Goal: Task Accomplishment & Management: Use online tool/utility

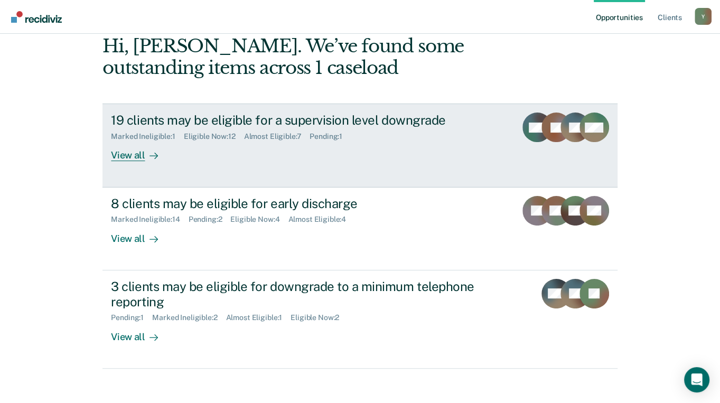
scroll to position [135, 0]
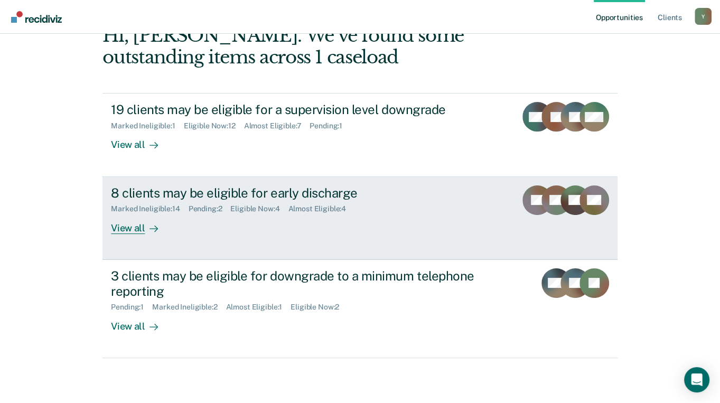
click at [118, 213] on div "View all" at bounding box center [140, 223] width 59 height 21
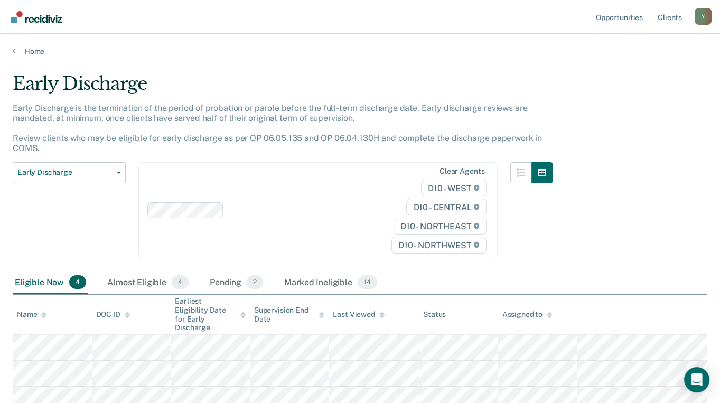
scroll to position [101, 0]
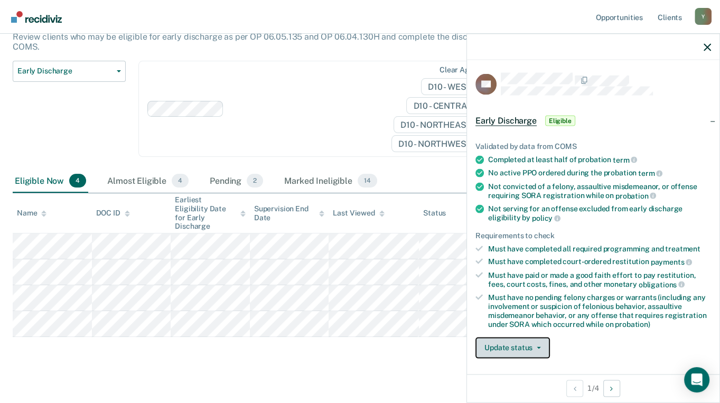
click at [517, 346] on button "Update status" at bounding box center [512, 347] width 74 height 21
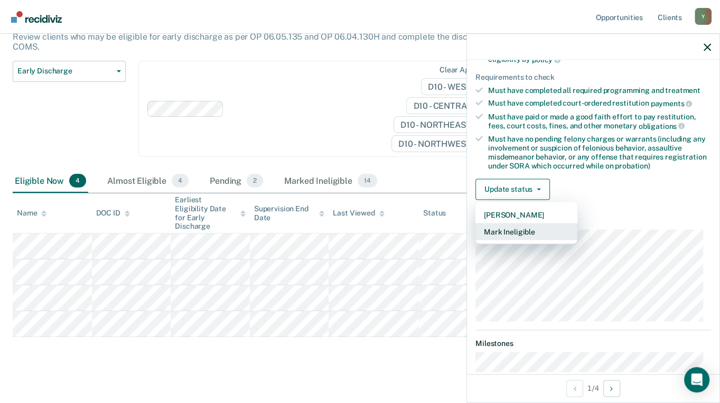
click at [520, 229] on button "Mark Ineligible" at bounding box center [526, 231] width 102 height 17
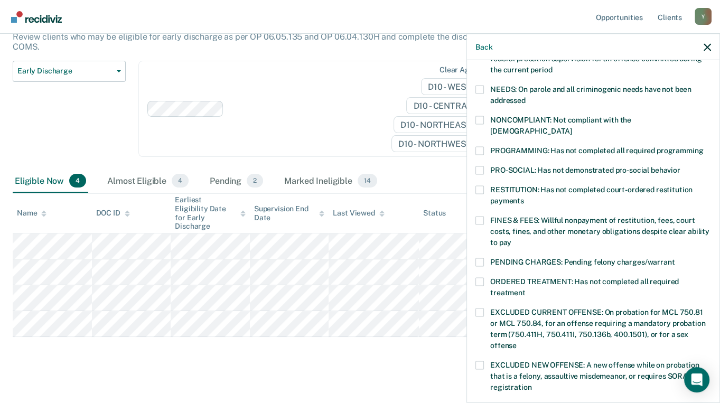
click at [483, 278] on label "ORDERED TREATMENT: Has not completed all required treatment" at bounding box center [592, 289] width 235 height 22
click at [525, 289] on input "ORDERED TREATMENT: Has not completed all required treatment" at bounding box center [525, 289] width 0 height 0
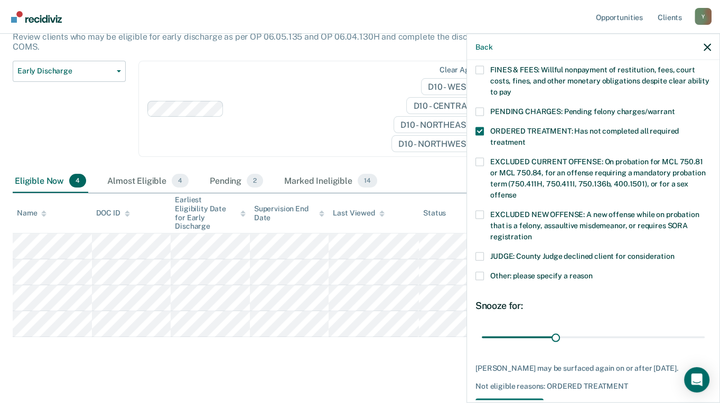
scroll to position [344, 0]
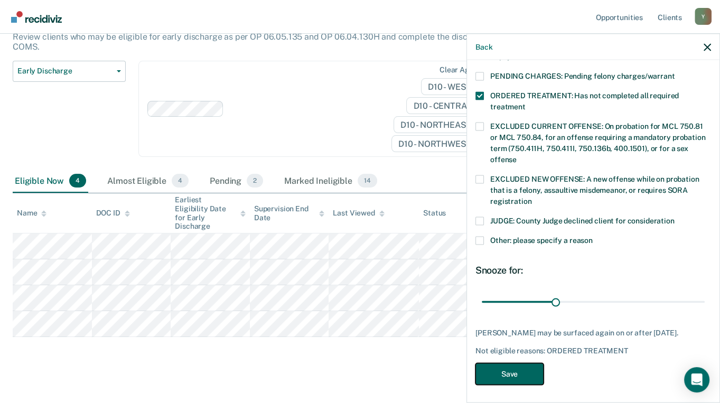
click at [514, 367] on button "Save" at bounding box center [509, 374] width 68 height 22
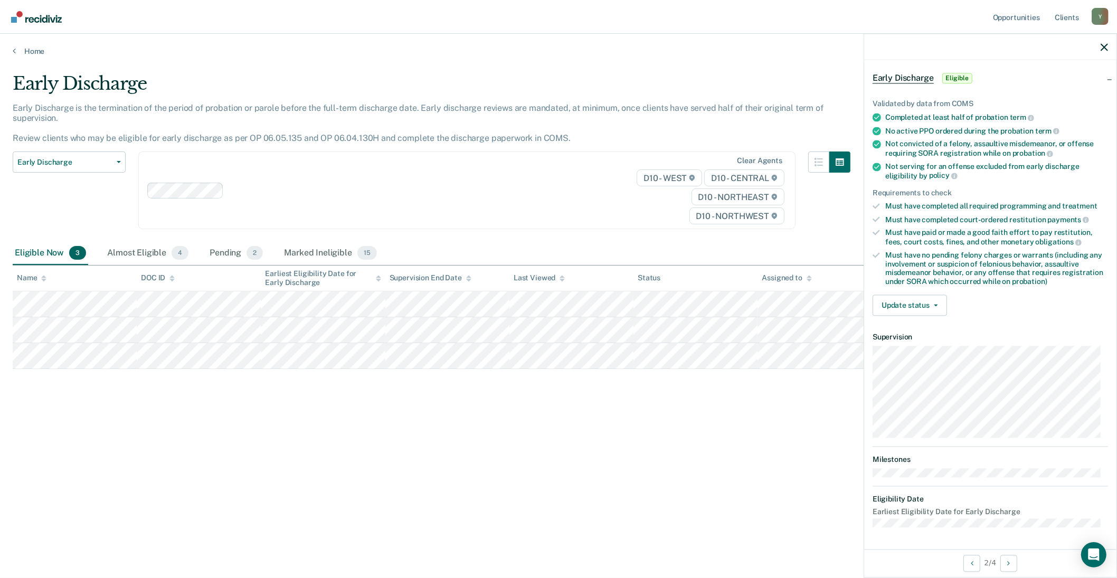
scroll to position [37, 0]
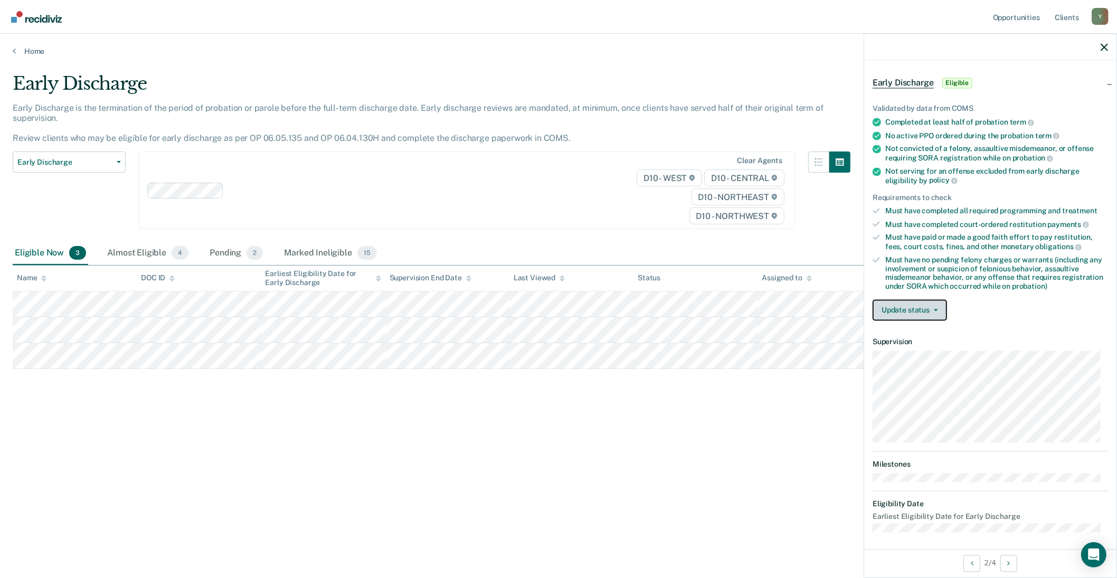
click at [727, 310] on button "Update status" at bounding box center [910, 310] width 74 height 21
click at [727, 353] on button "Mark Ineligible" at bounding box center [924, 352] width 102 height 17
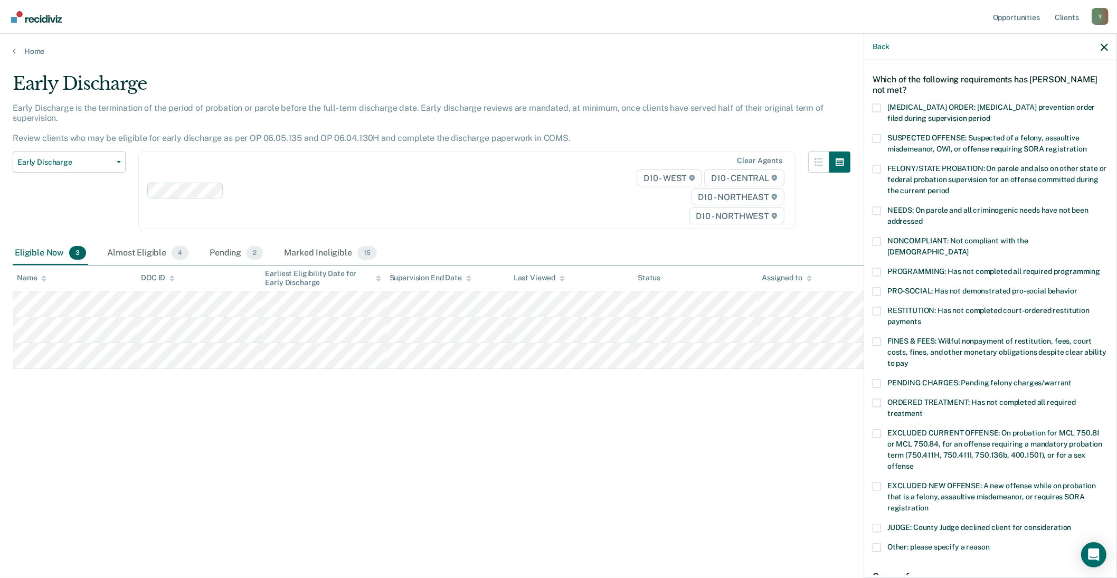
click at [727, 399] on span at bounding box center [877, 403] width 8 height 8
click at [727, 402] on input "ORDERED TREATMENT: Has not completed all required treatment" at bounding box center [923, 410] width 0 height 0
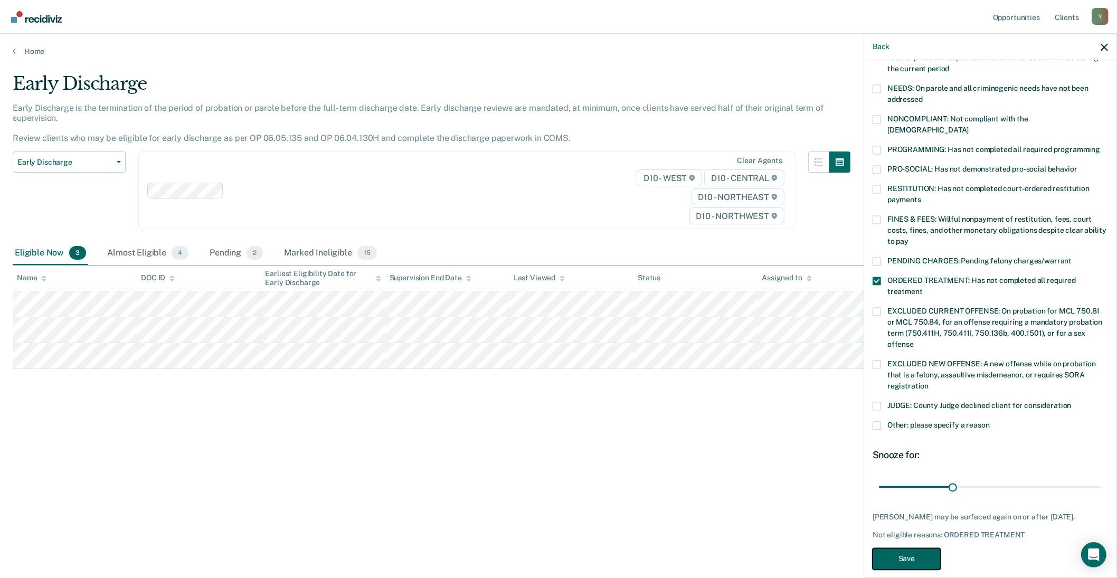
click at [727, 402] on button "Save" at bounding box center [907, 559] width 68 height 22
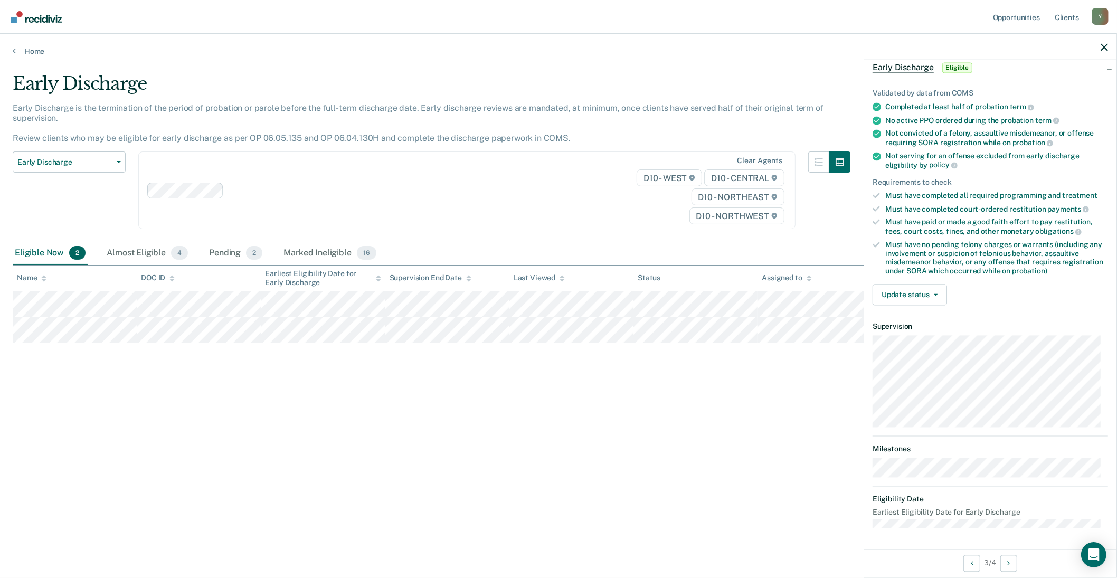
scroll to position [48, 0]
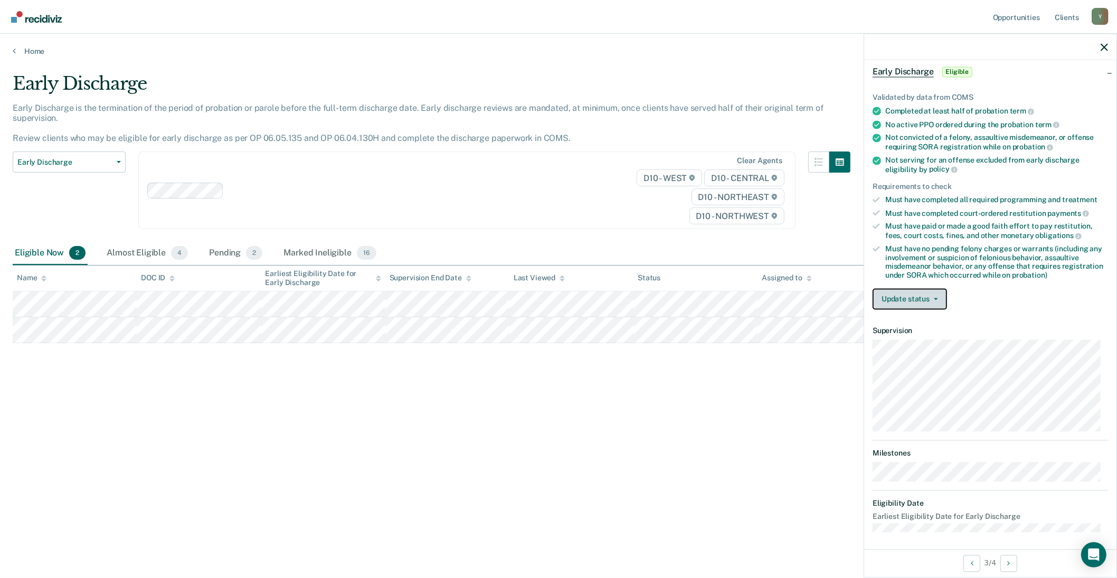
click at [727, 303] on button "Update status" at bounding box center [910, 299] width 74 height 21
click at [727, 341] on button "Mark Ineligible" at bounding box center [924, 341] width 102 height 17
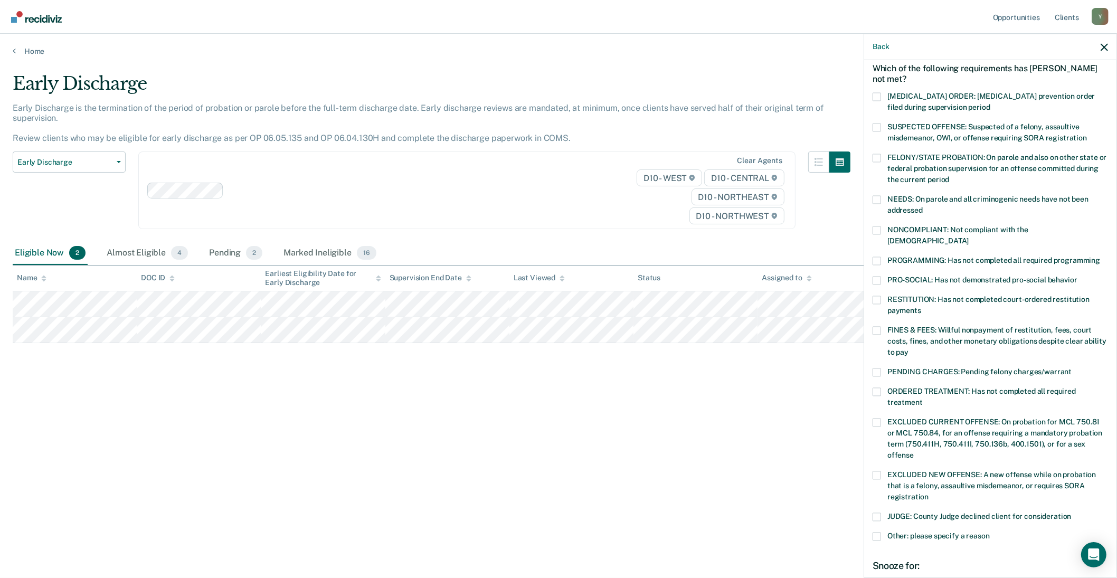
click at [727, 229] on span at bounding box center [877, 230] width 8 height 8
click at [727, 237] on input "NONCOMPLIANT: Not compliant with the [DEMOGRAPHIC_DATA]" at bounding box center [969, 237] width 0 height 0
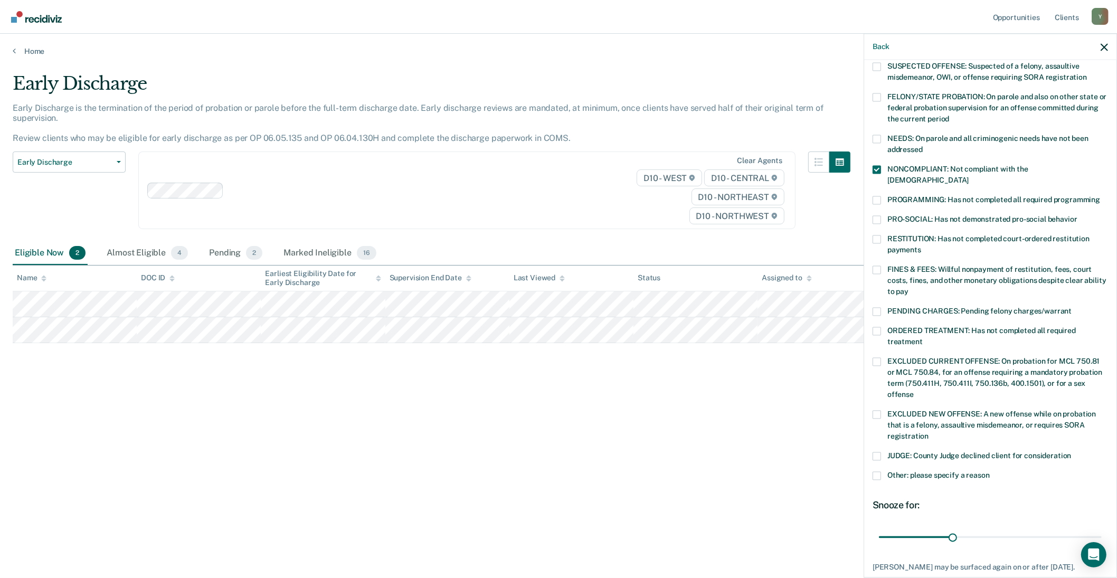
scroll to position [159, 0]
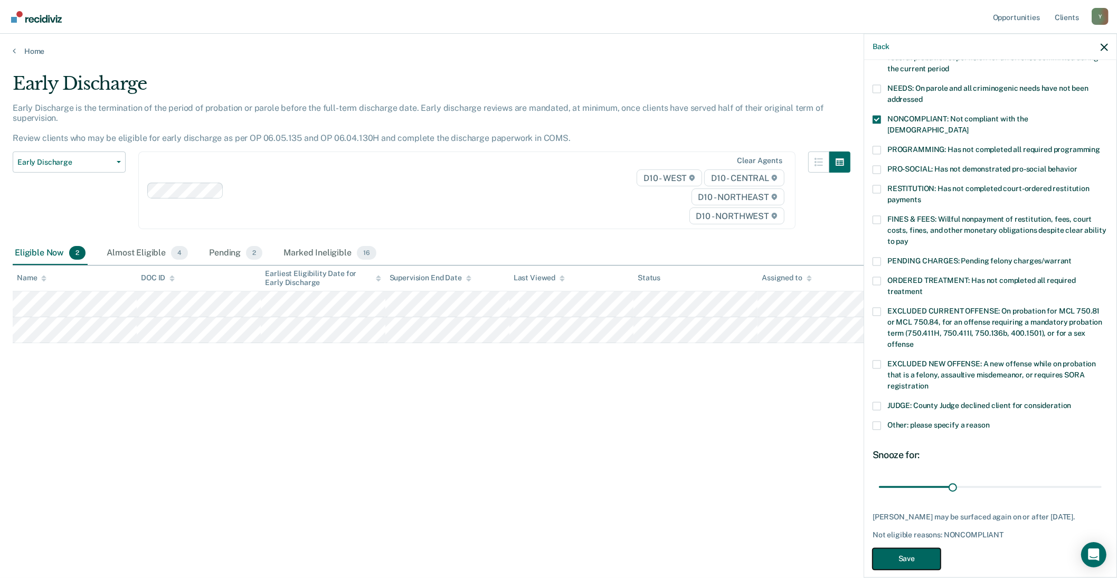
click at [727, 402] on button "Save" at bounding box center [907, 559] width 68 height 22
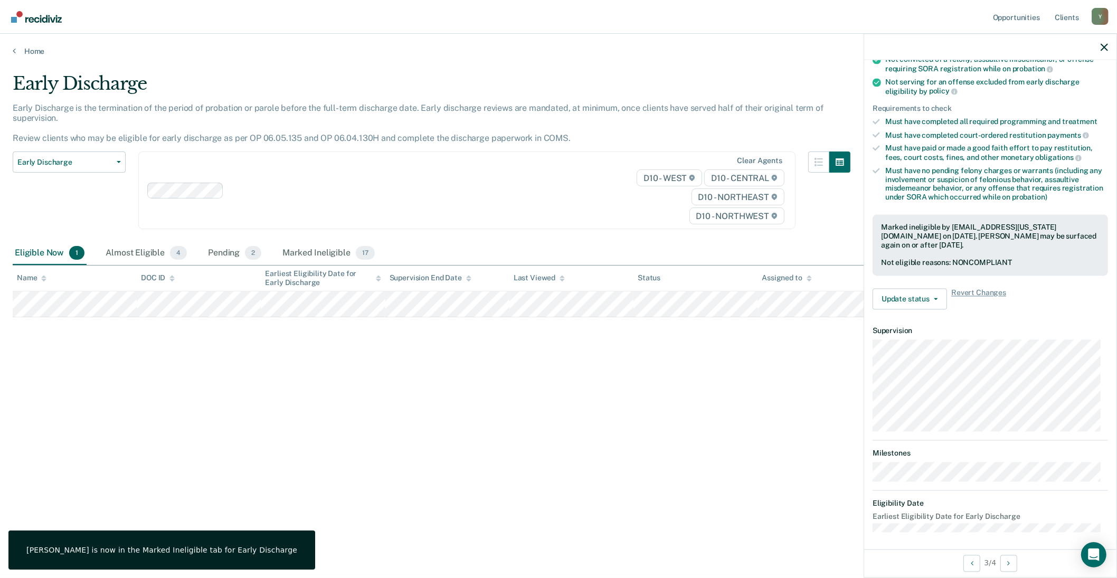
scroll to position [48, 0]
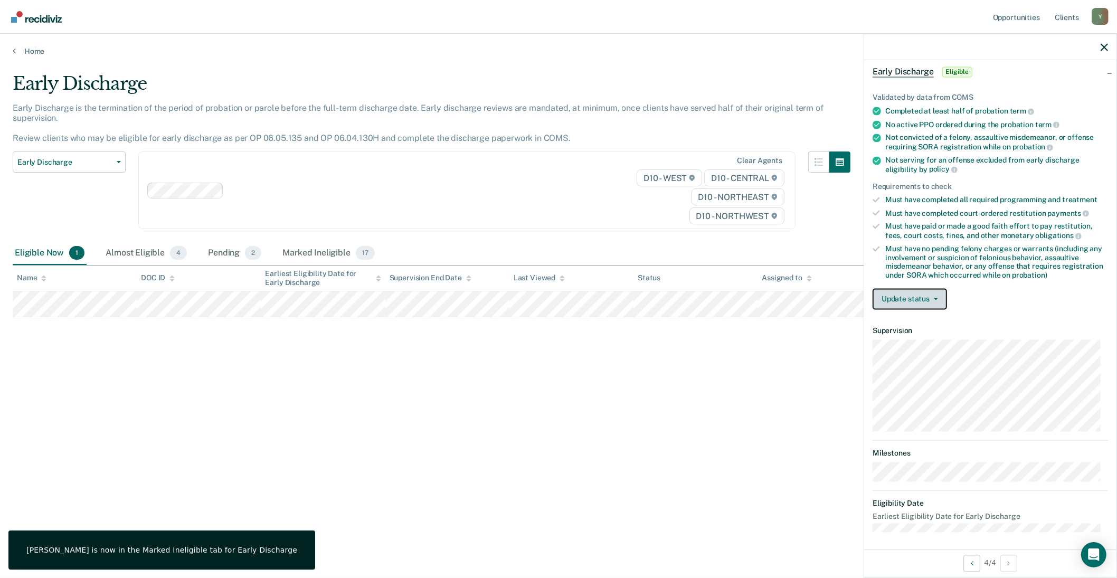
click at [727, 289] on button "Update status" at bounding box center [910, 299] width 74 height 21
click at [727, 345] on button "Mark Ineligible" at bounding box center [924, 341] width 102 height 17
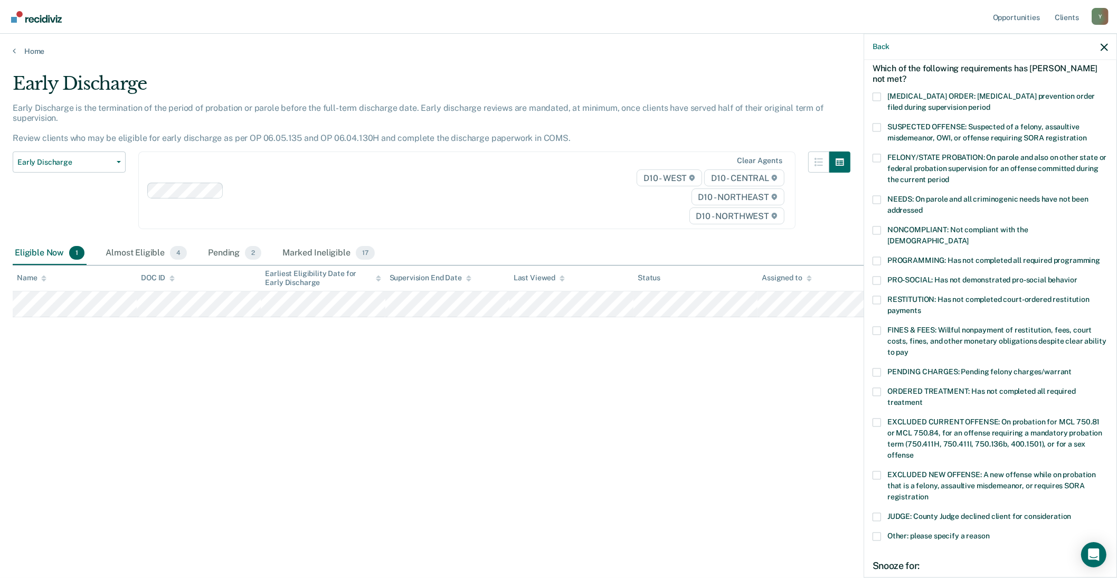
click at [727, 228] on span at bounding box center [877, 230] width 8 height 8
click at [727, 237] on input "NONCOMPLIANT: Not compliant with the [DEMOGRAPHIC_DATA]" at bounding box center [969, 237] width 0 height 0
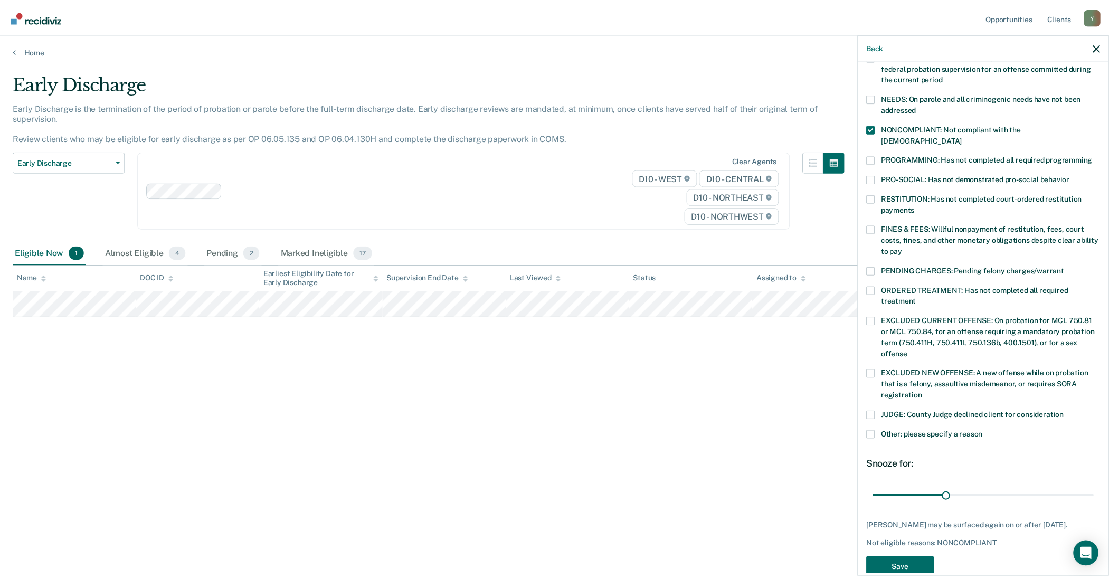
scroll to position [159, 0]
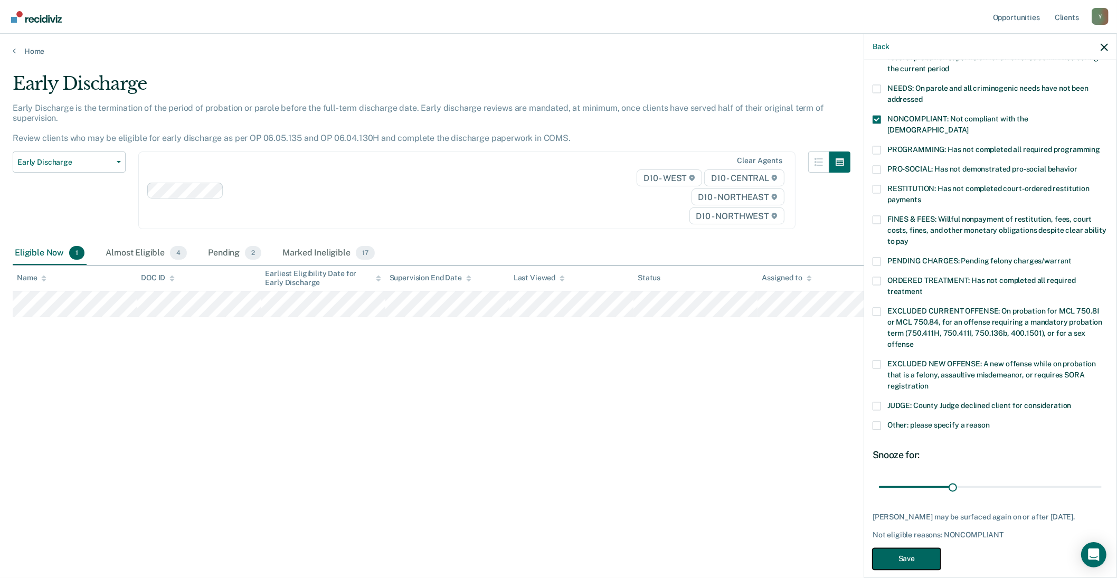
click at [727, 402] on button "Save" at bounding box center [907, 559] width 68 height 22
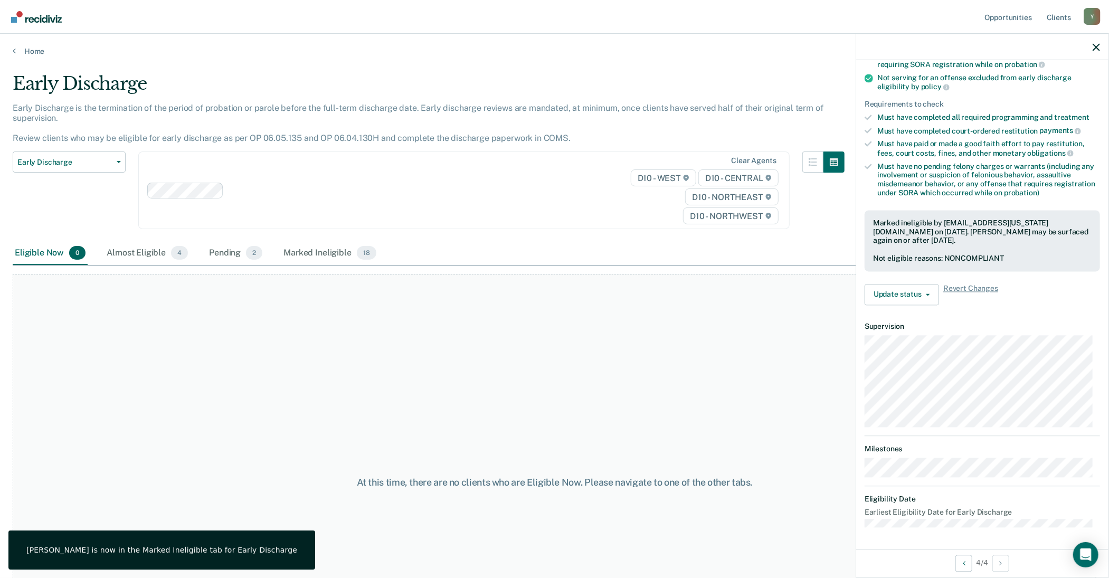
scroll to position [126, 0]
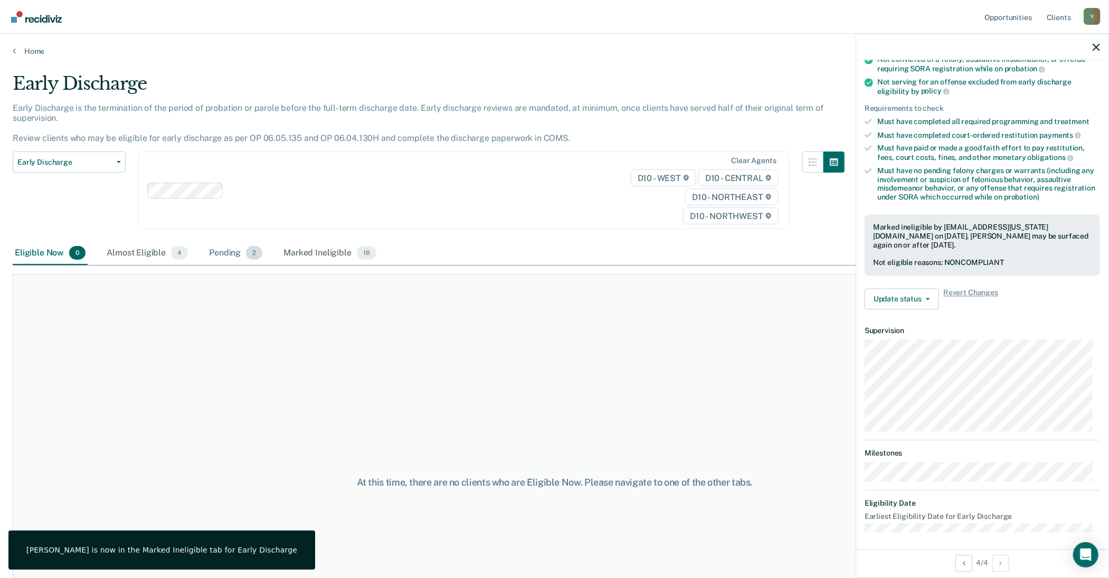
click at [220, 242] on div "Pending 2" at bounding box center [236, 253] width 58 height 23
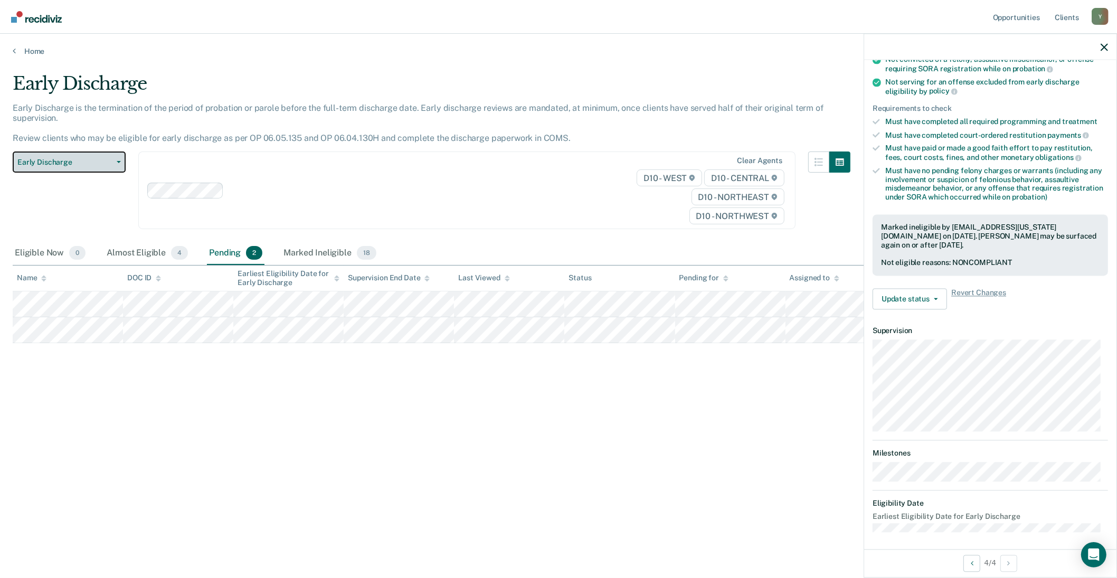
click at [88, 167] on button "Early Discharge" at bounding box center [69, 162] width 113 height 21
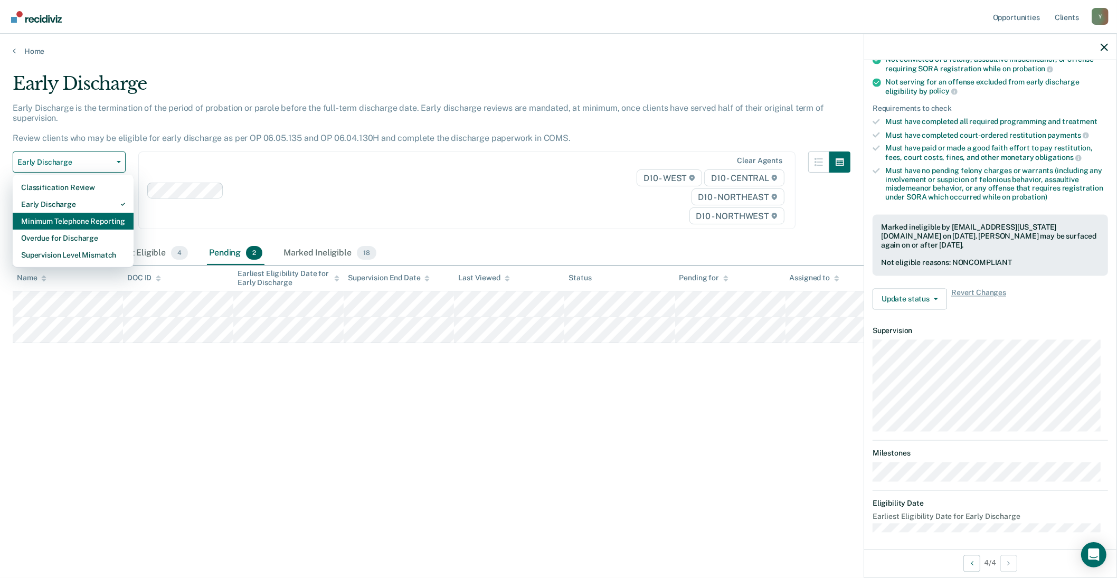
click at [67, 220] on div "Minimum Telephone Reporting" at bounding box center [73, 221] width 104 height 17
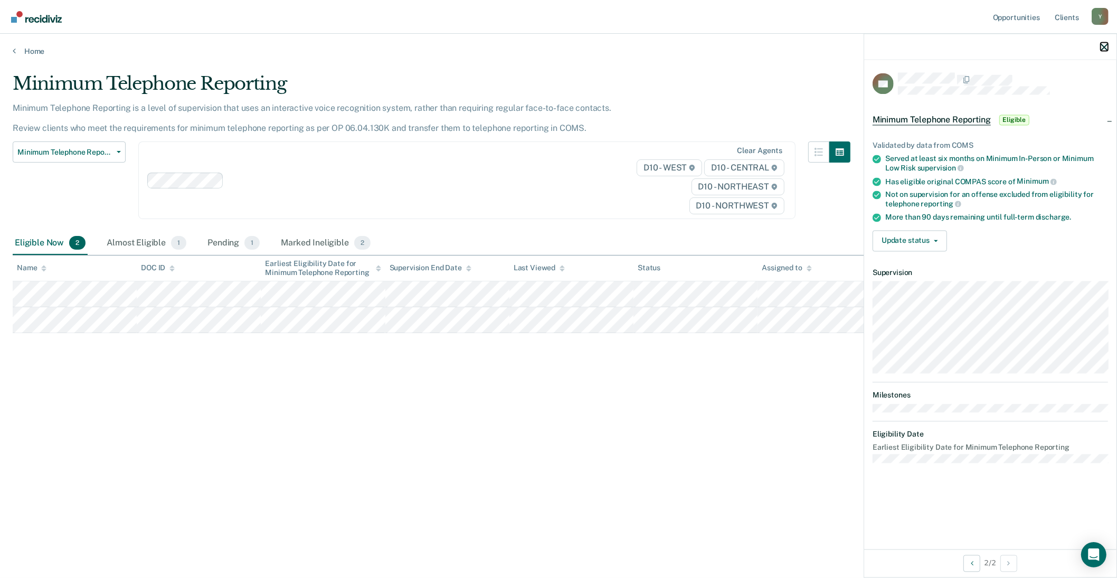
click at [727, 49] on icon "button" at bounding box center [1104, 46] width 7 height 7
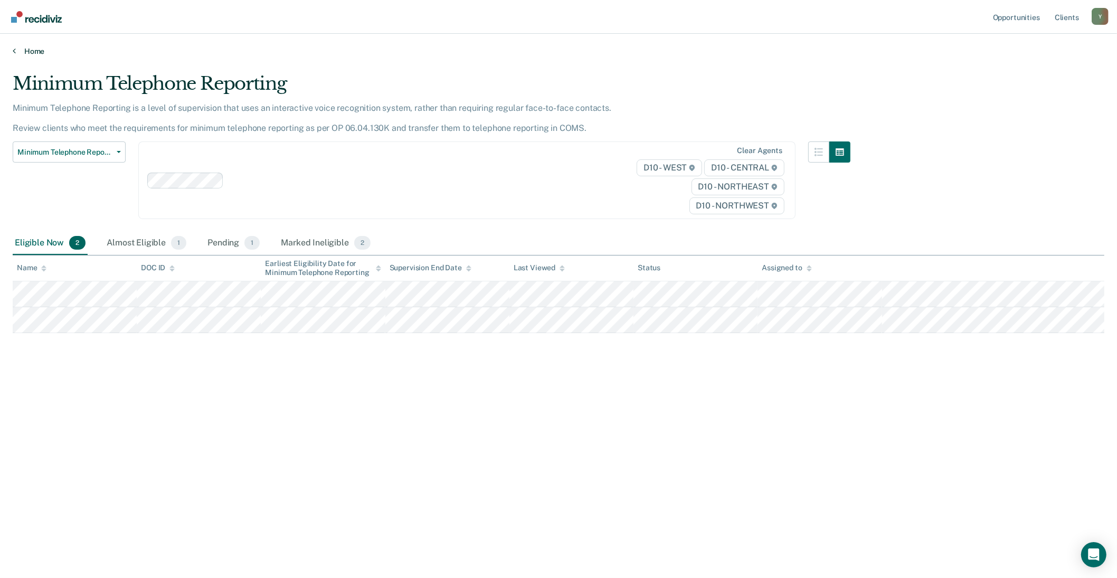
click at [40, 51] on link "Home" at bounding box center [559, 51] width 1092 height 10
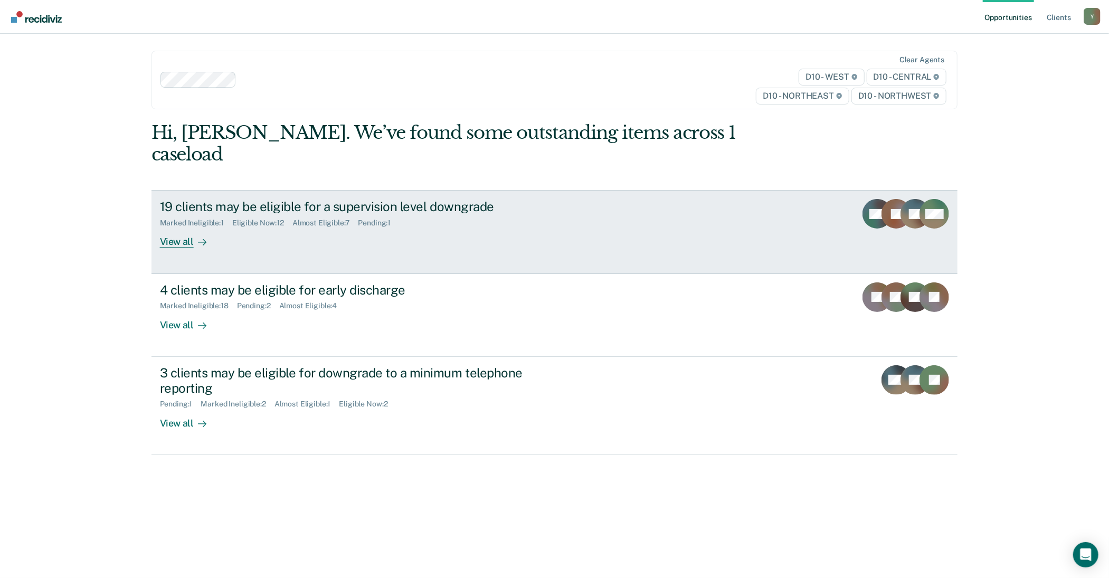
click at [172, 228] on div "View all" at bounding box center [189, 238] width 59 height 21
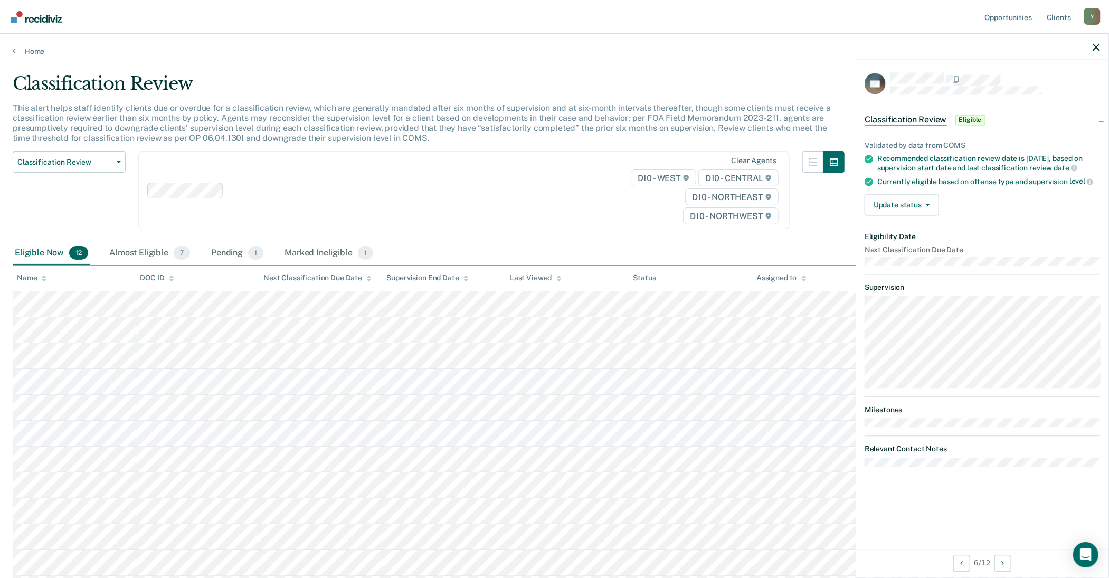
scroll to position [79, 0]
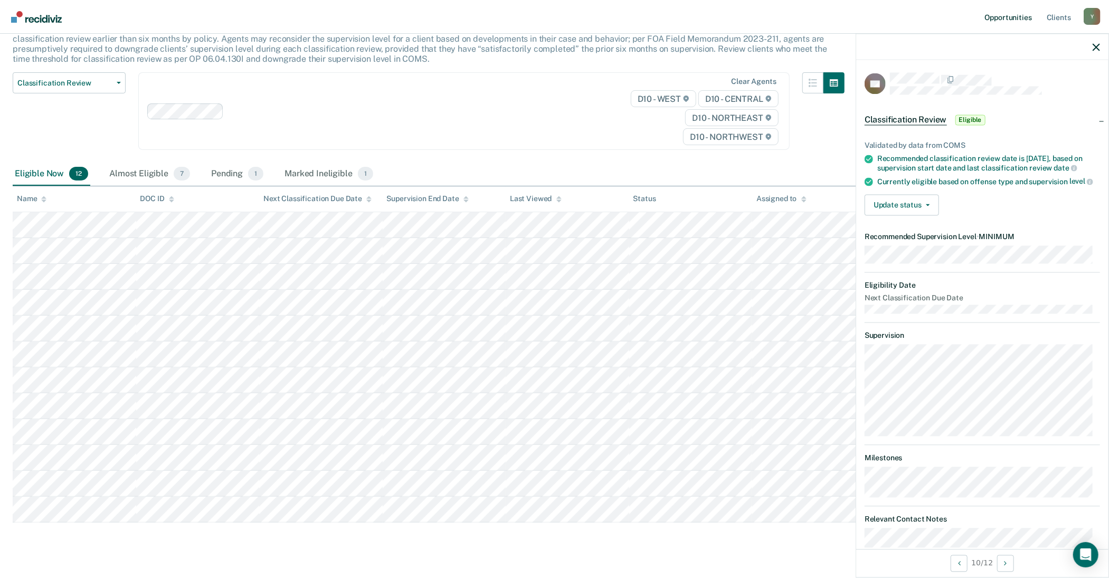
click at [504, 316] on tr at bounding box center [555, 329] width 1084 height 26
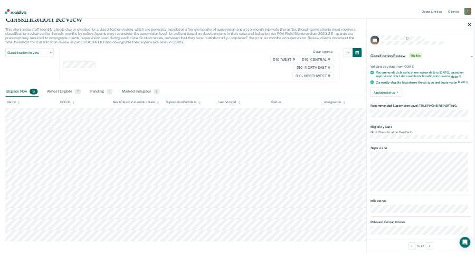
scroll to position [0, 0]
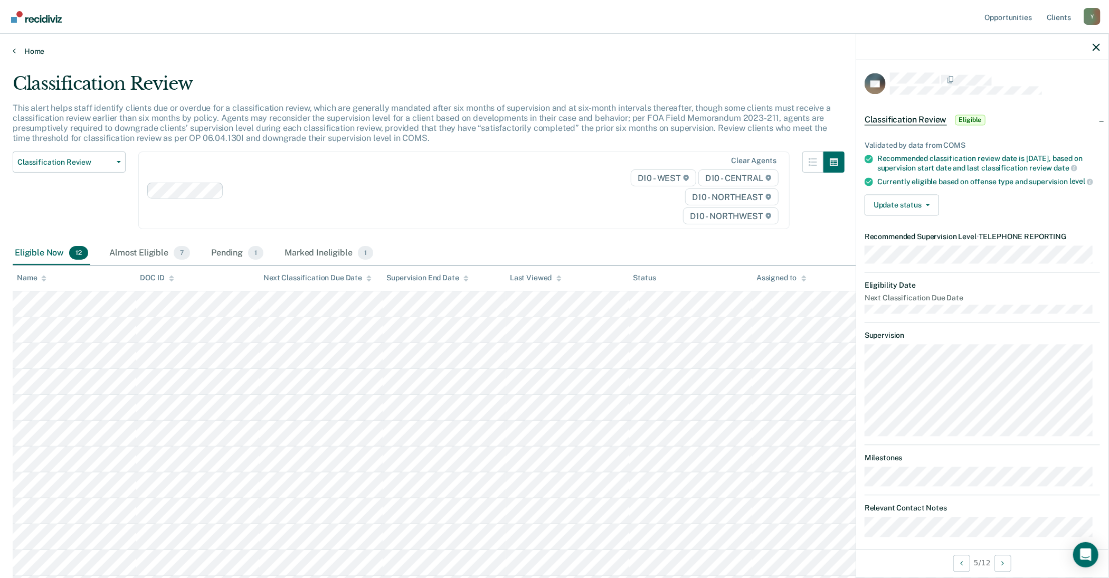
click at [15, 49] on icon at bounding box center [14, 50] width 3 height 8
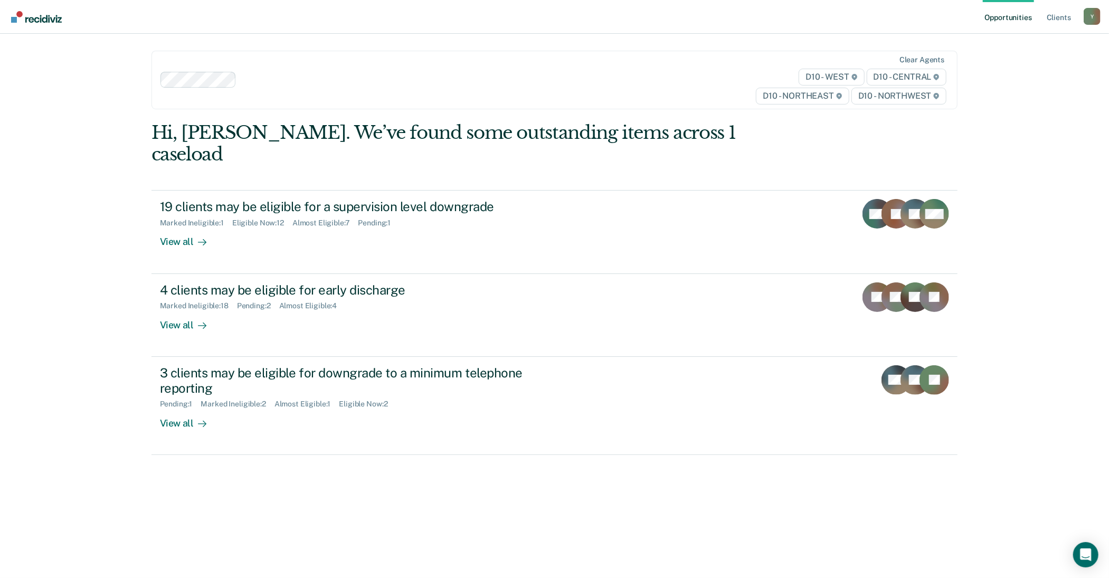
drag, startPoint x: 562, startPoint y: 18, endPoint x: 507, endPoint y: 34, distance: 57.0
click at [505, 35] on div "Opportunities Client s [EMAIL_ADDRESS][US_STATE][DOMAIN_NAME] Y Profile How it …" at bounding box center [554, 289] width 1109 height 578
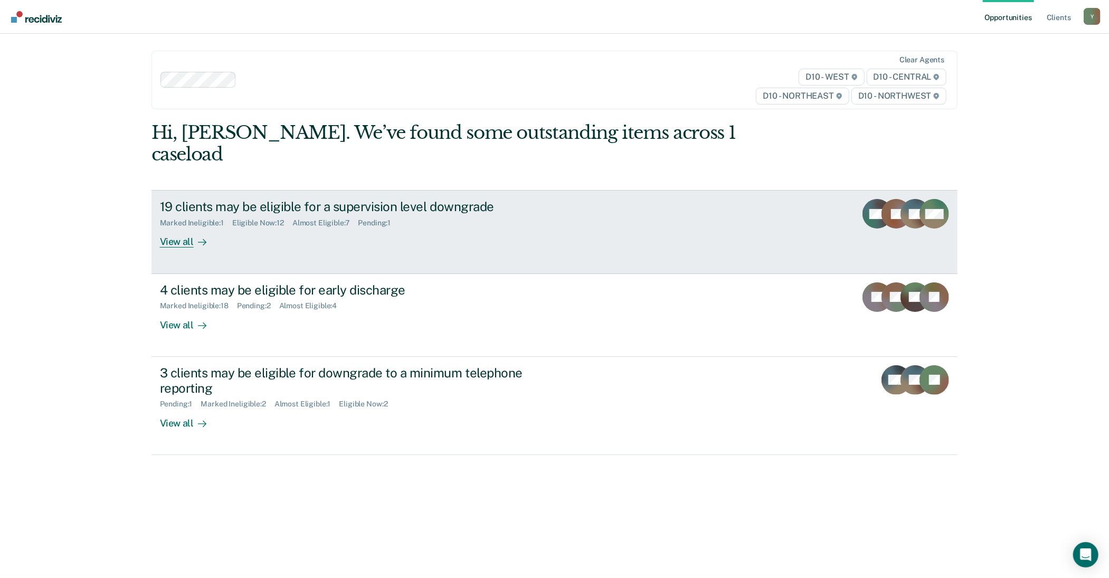
click at [654, 251] on link "19 clients may be eligible for a supervision level downgrade Marked Ineligible …" at bounding box center [555, 231] width 807 height 83
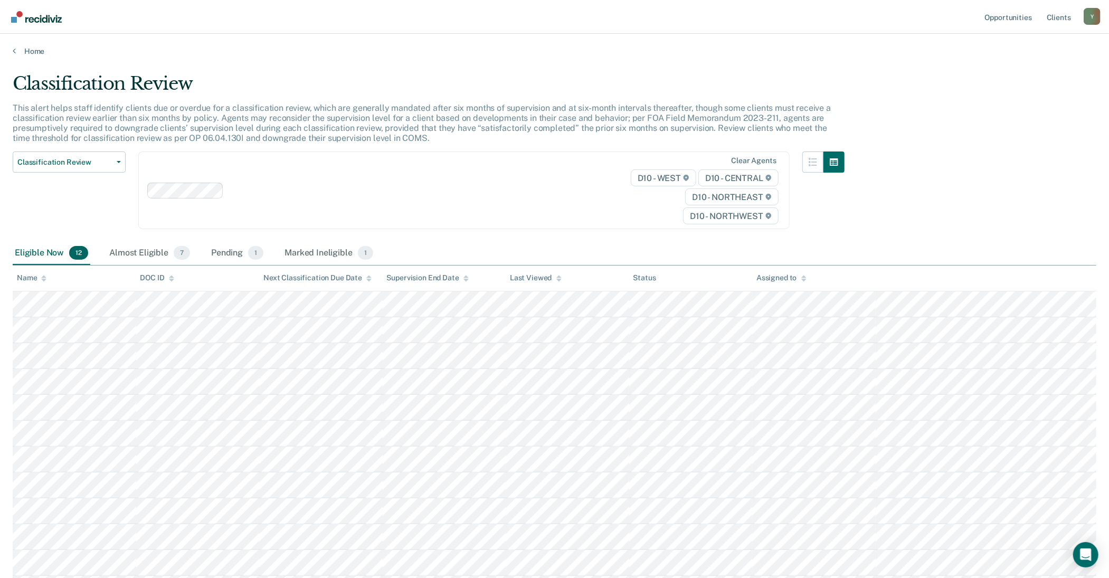
click at [727, 266] on th at bounding box center [986, 279] width 221 height 26
drag, startPoint x: 559, startPoint y: 77, endPoint x: 526, endPoint y: 72, distance: 33.0
click at [527, 74] on div "Classification Review" at bounding box center [429, 88] width 832 height 30
drag, startPoint x: 515, startPoint y: 25, endPoint x: 475, endPoint y: 21, distance: 40.4
click at [475, 21] on nav "Opportunities Client s [EMAIL_ADDRESS][US_STATE][DOMAIN_NAME] Y Profile How it …" at bounding box center [554, 16] width 1092 height 33
